Goal: Contribute content: Contribute content

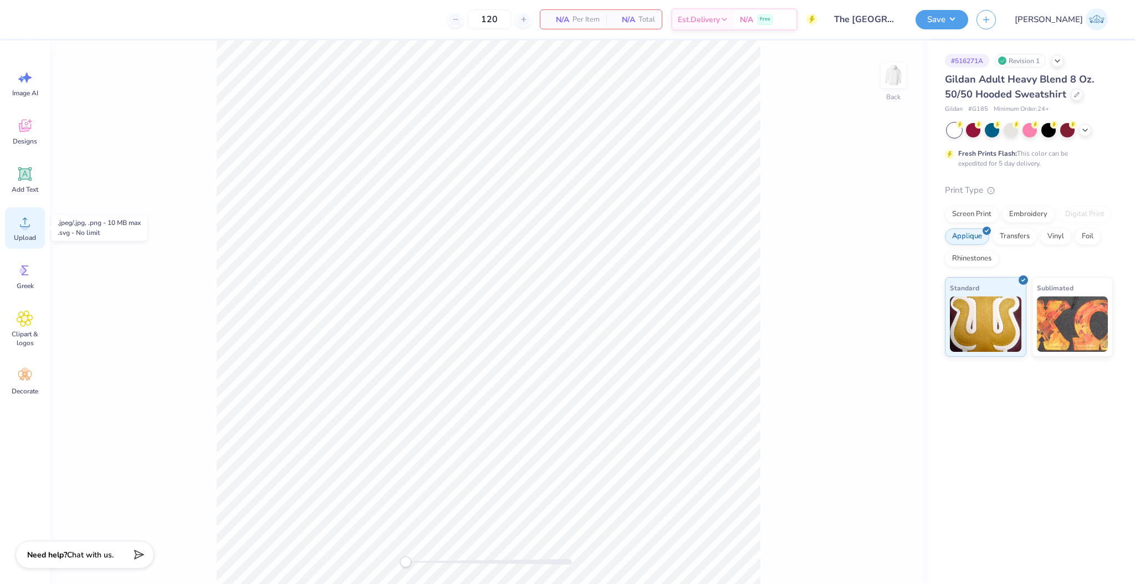
click at [35, 230] on div "Upload" at bounding box center [25, 228] width 40 height 42
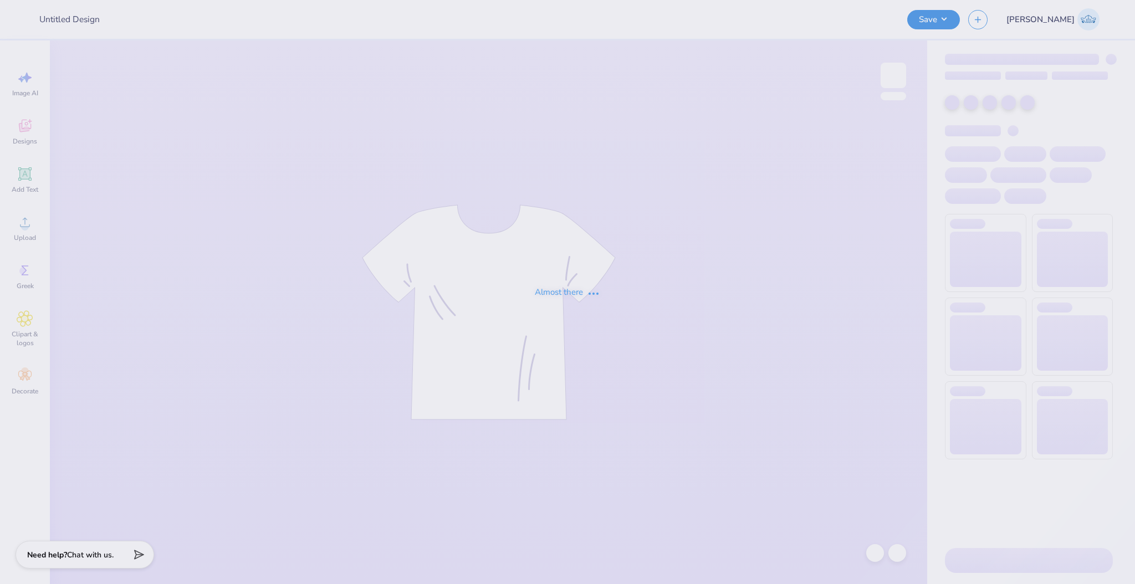
type input "The [GEOGRAPHIC_DATA][US_STATE] : [PERSON_NAME]"
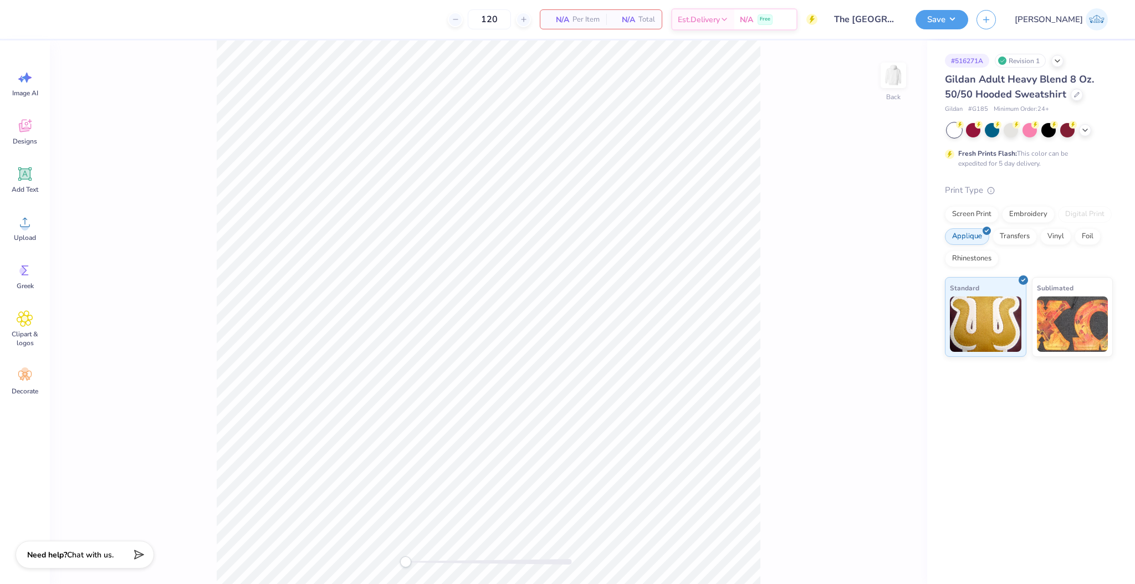
click at [973, 206] on div "Print Type Screen Print Embroidery Digital Print Applique Transfers Vinyl Foil …" at bounding box center [1029, 270] width 168 height 173
click at [973, 208] on div "Screen Print" at bounding box center [972, 212] width 54 height 17
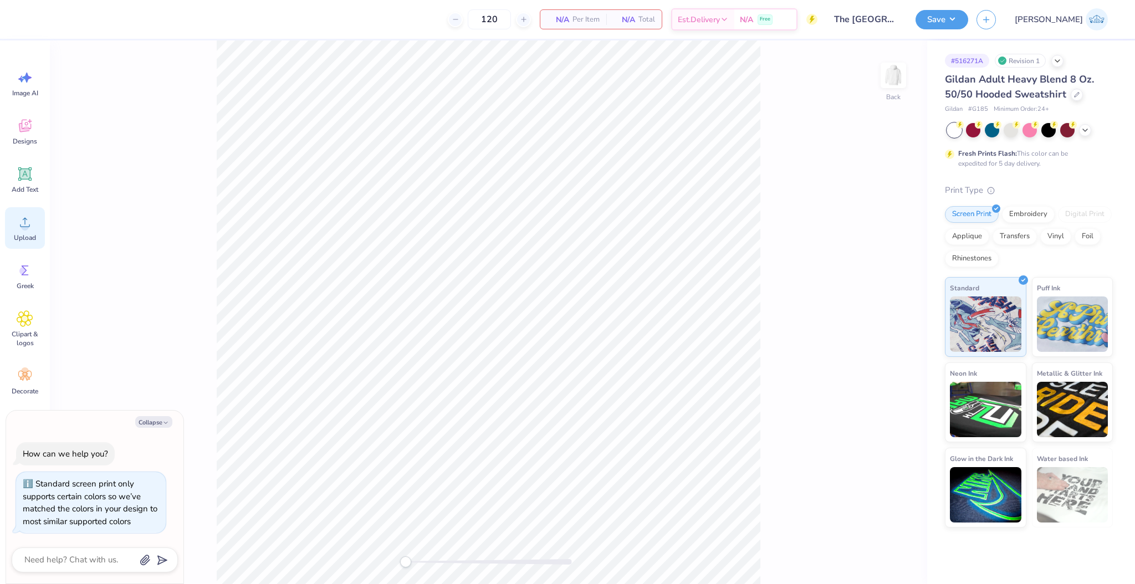
click at [18, 233] on div "Upload" at bounding box center [25, 228] width 40 height 42
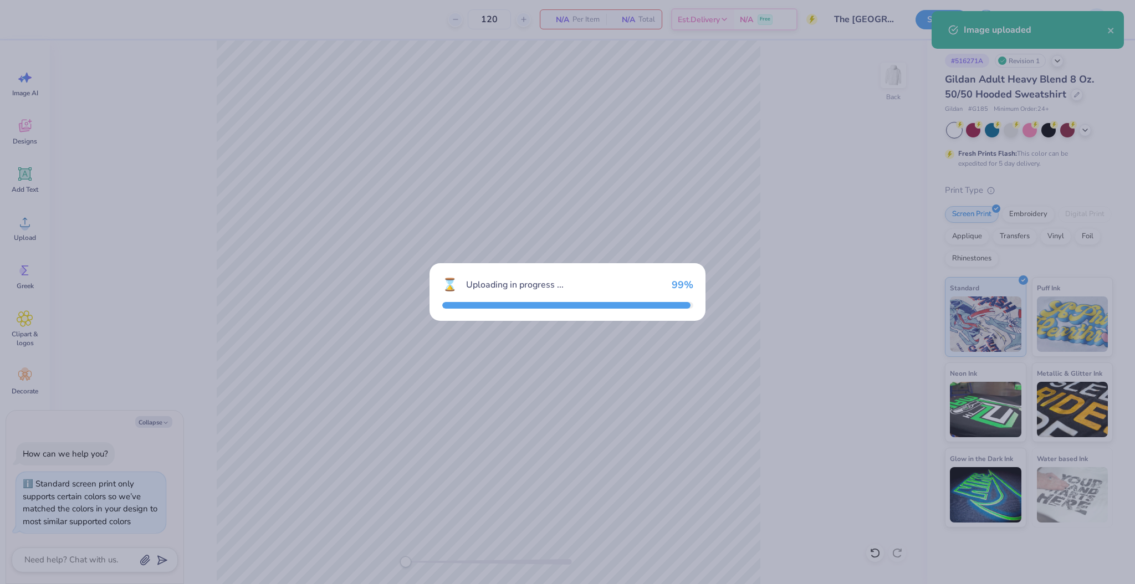
type textarea "x"
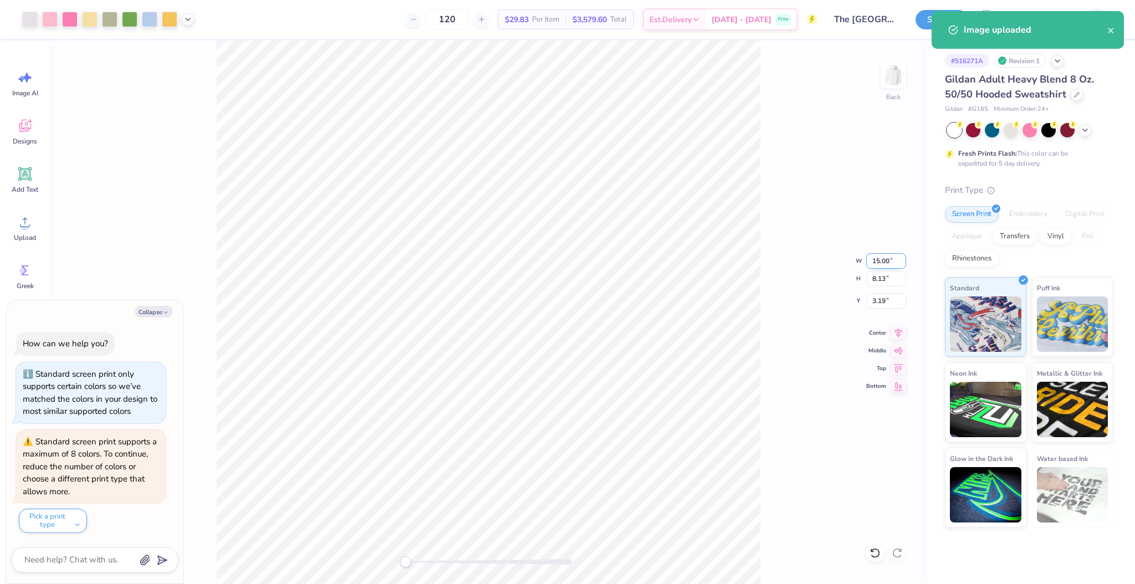
click at [877, 262] on input "15.00" at bounding box center [886, 261] width 40 height 16
type input "10"
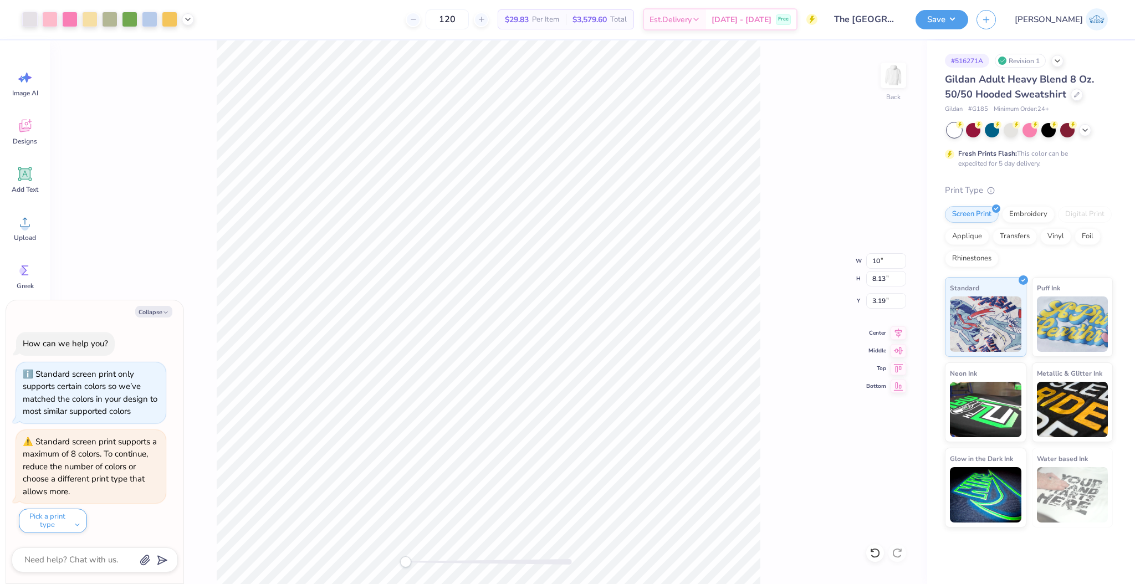
type textarea "x"
type input "10.00"
type input "5.42"
type input "4.54"
click at [438, 570] on div "Back W 10.00 10.00 " H 5.42 5.42 " Y 4.54 4.54 " Center Middle Top Bottom" at bounding box center [488, 312] width 877 height 544
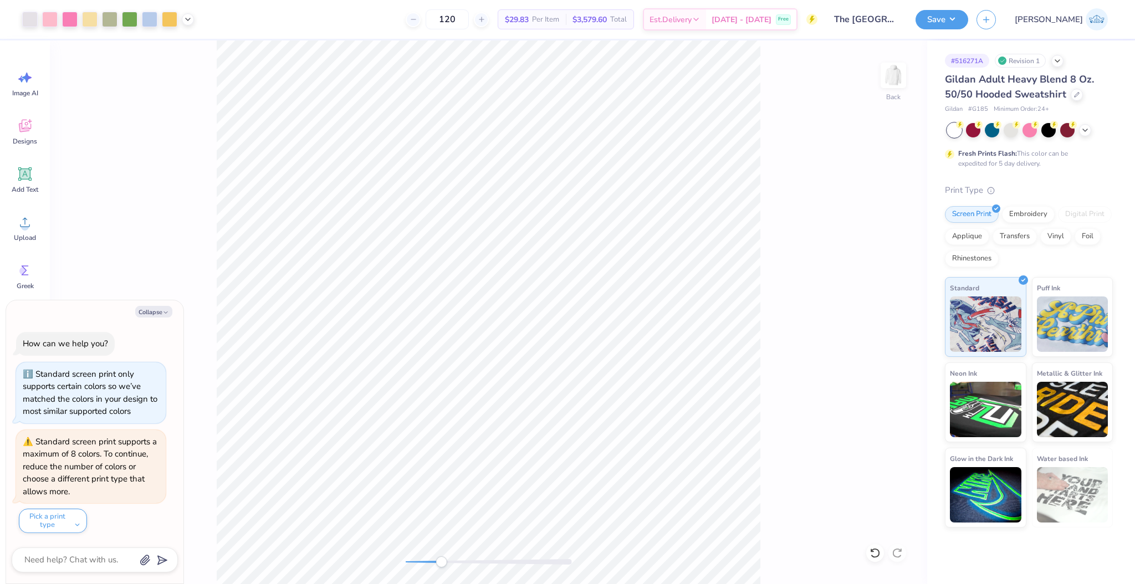
type textarea "x"
click at [876, 300] on input "4.54" at bounding box center [886, 301] width 40 height 16
type input "3"
click at [189, 21] on icon at bounding box center [187, 18] width 9 height 9
click at [304, 544] on div "Back" at bounding box center [488, 312] width 877 height 544
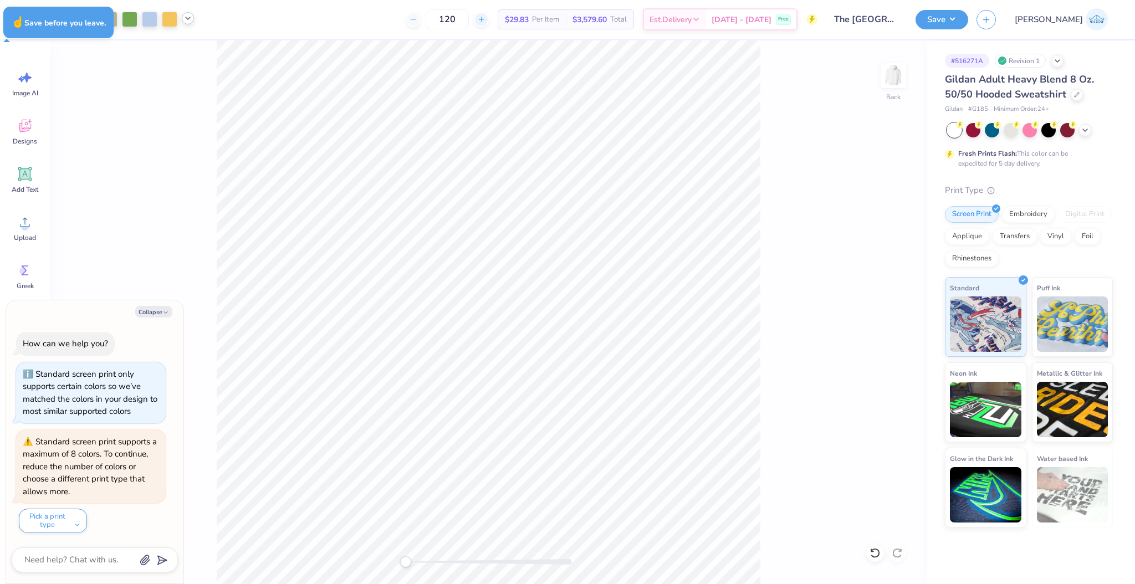
type textarea "x"
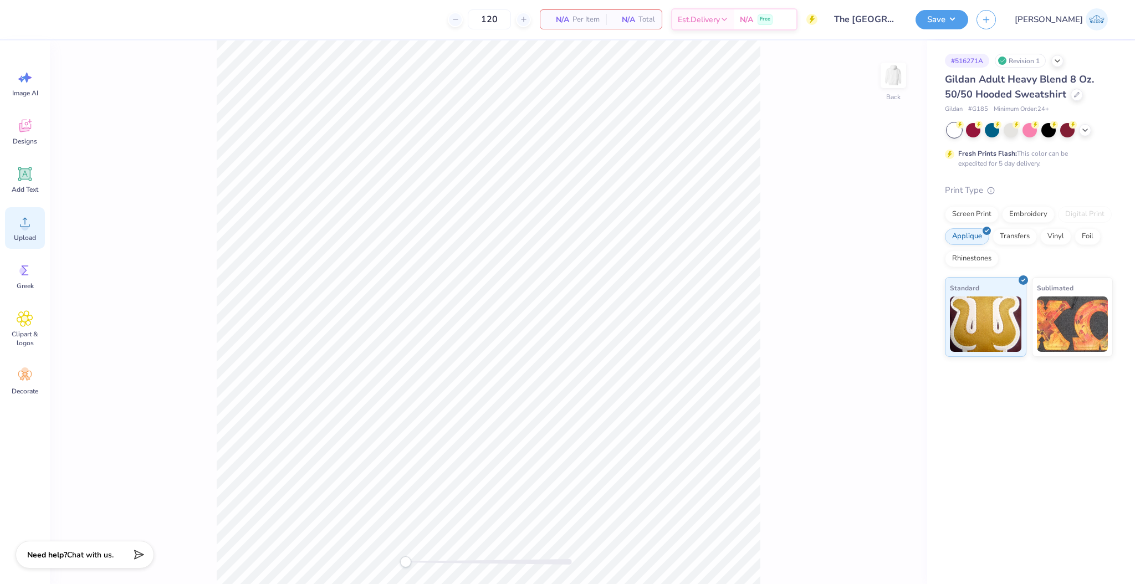
click at [35, 217] on div "Upload" at bounding box center [25, 228] width 40 height 42
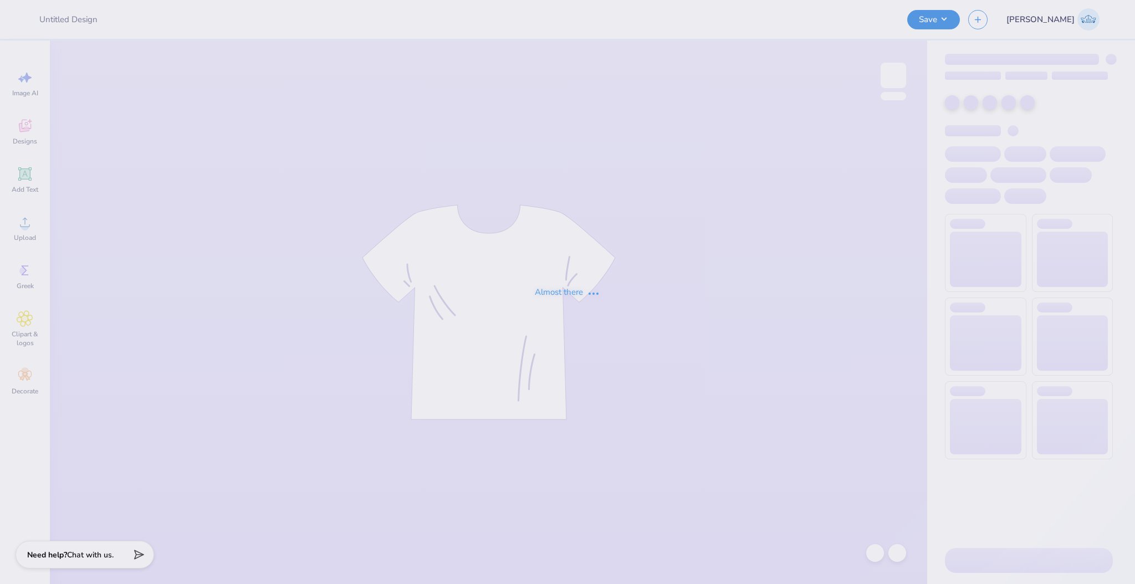
type input "The [GEOGRAPHIC_DATA][US_STATE] : [PERSON_NAME]"
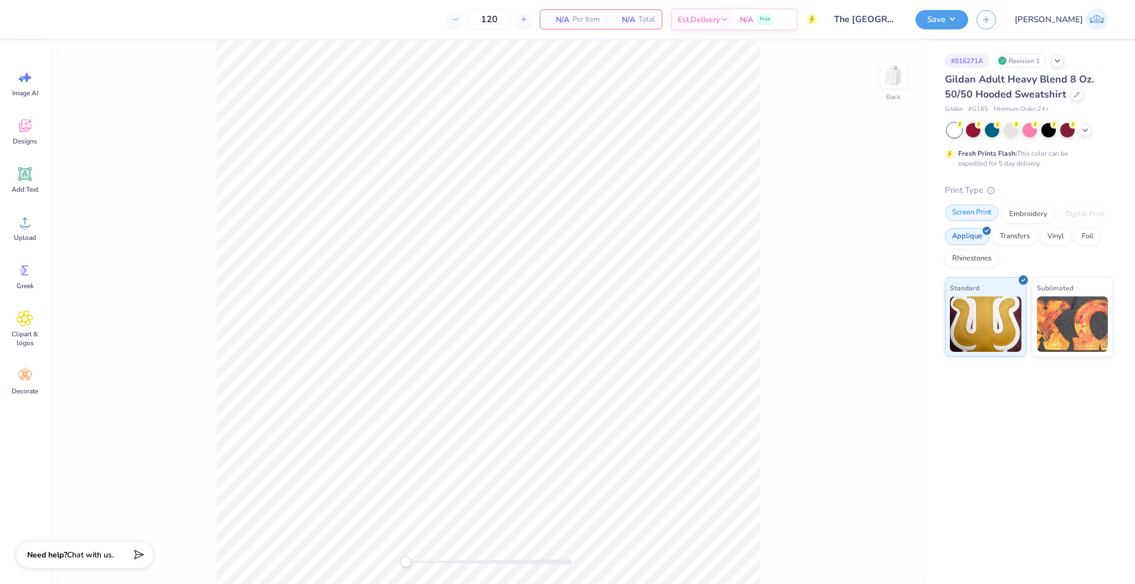
click at [976, 213] on div "Screen Print" at bounding box center [972, 212] width 54 height 17
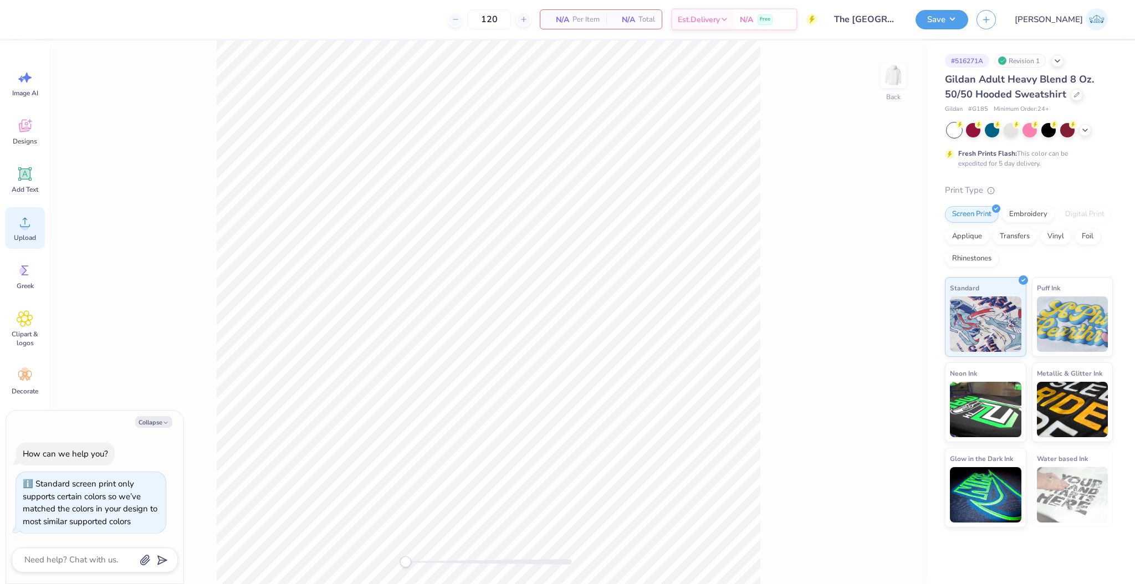
click at [44, 221] on div "Upload" at bounding box center [25, 228] width 40 height 42
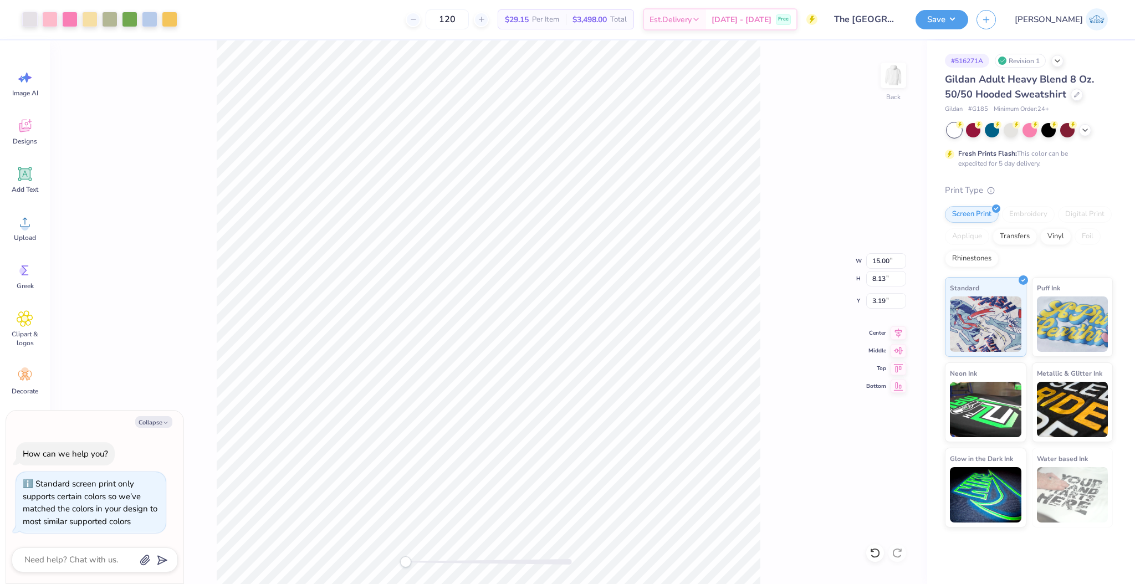
type textarea "x"
click at [878, 257] on input "15.00" at bounding box center [886, 261] width 40 height 16
type input "10"
type textarea "x"
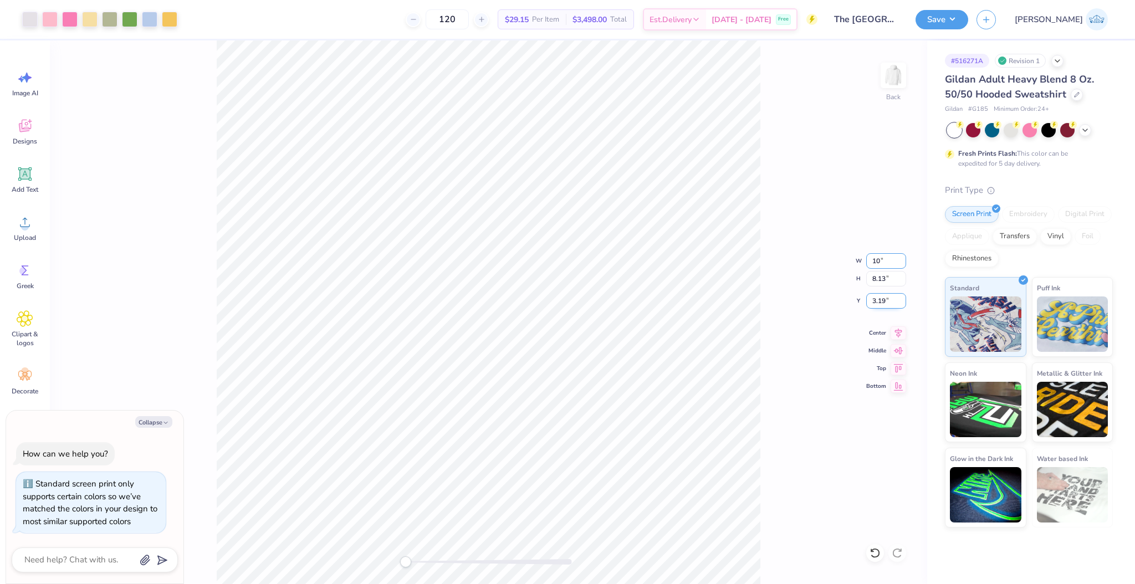
type input "10.00"
type input "5.42"
click at [875, 305] on input "4.35" at bounding box center [886, 301] width 40 height 16
type input "3"
click at [408, 561] on div "Accessibility label" at bounding box center [407, 561] width 11 height 11
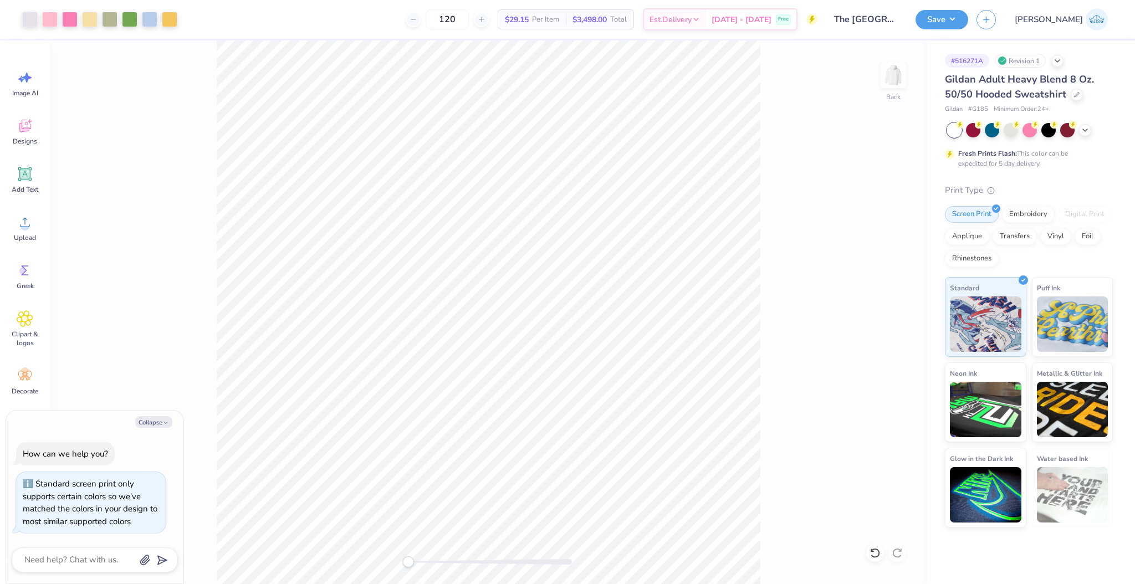
click at [409, 561] on div "Accessibility label" at bounding box center [407, 561] width 11 height 11
click at [880, 330] on span "Center" at bounding box center [876, 331] width 20 height 9
click at [377, 564] on div "Back" at bounding box center [488, 312] width 877 height 544
click at [968, 24] on button "Save" at bounding box center [941, 17] width 53 height 19
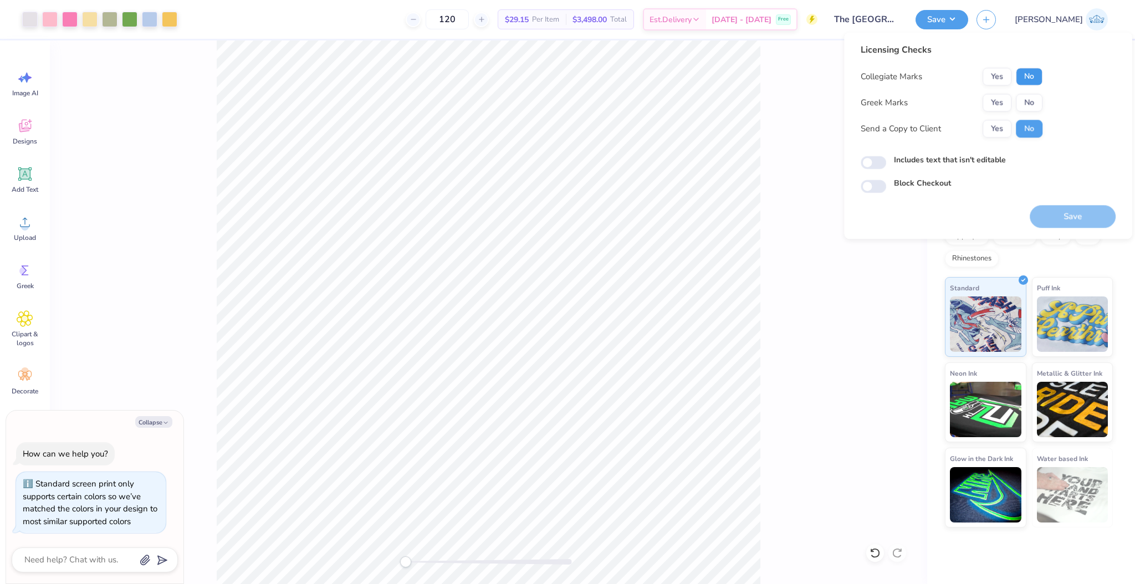
click at [1029, 80] on button "No" at bounding box center [1029, 77] width 27 height 18
click at [1030, 99] on button "No" at bounding box center [1029, 103] width 27 height 18
click at [1010, 130] on button "Yes" at bounding box center [996, 129] width 29 height 18
type textarea "x"
click at [884, 165] on input "Includes text that isn't editable" at bounding box center [872, 162] width 25 height 13
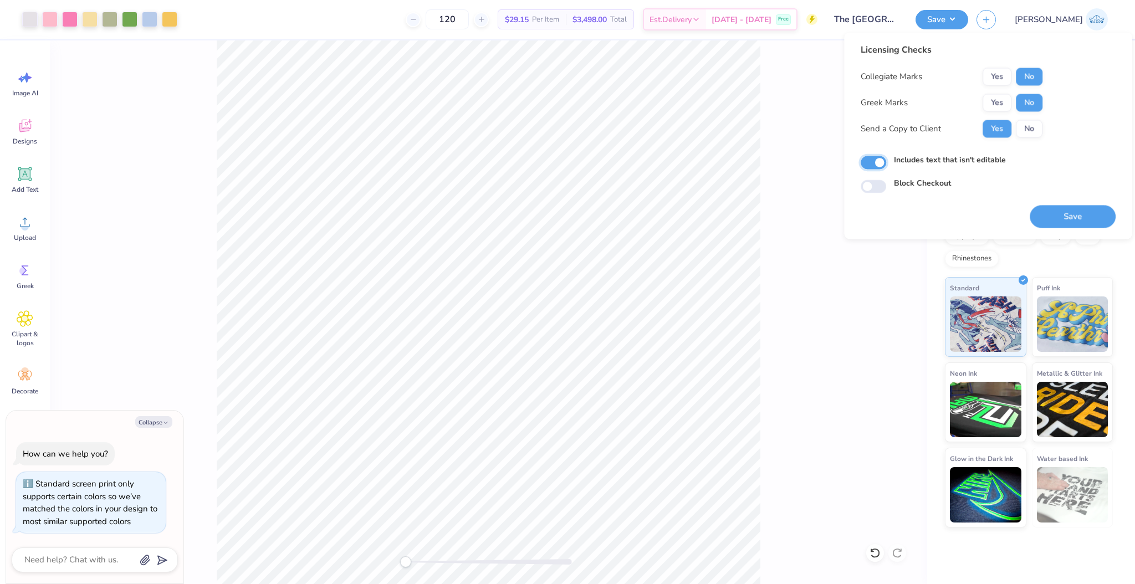
checkbox input "true"
click at [1055, 216] on button "Save" at bounding box center [1072, 216] width 86 height 23
type textarea "x"
